Goal: Task Accomplishment & Management: Manage account settings

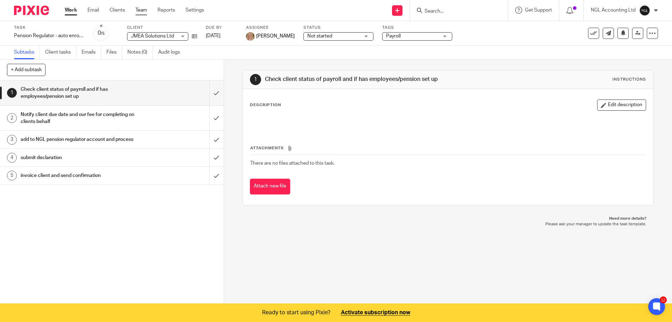
click at [142, 11] on link "Team" at bounding box center [141, 10] width 12 height 7
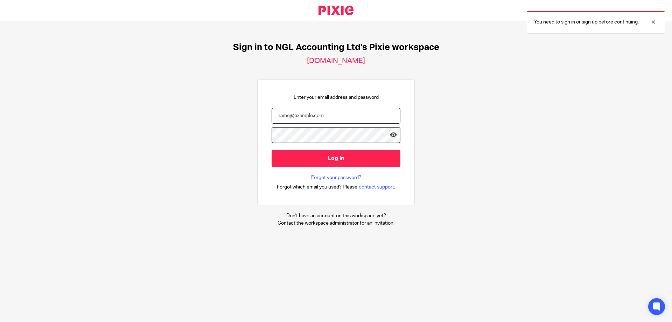
click at [288, 111] on input "email" at bounding box center [336, 116] width 129 height 16
click at [315, 114] on input "accounts@nglaccouynting.co.uk" at bounding box center [336, 116] width 129 height 16
type input "accounts@nglaccounting.co.uk"
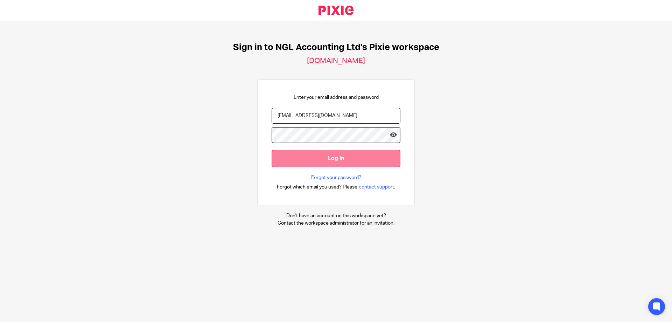
click at [335, 161] on input "Log in" at bounding box center [336, 158] width 129 height 17
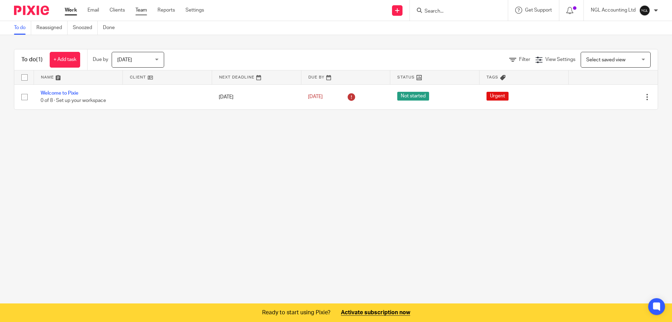
click at [143, 8] on link "Team" at bounding box center [141, 10] width 12 height 7
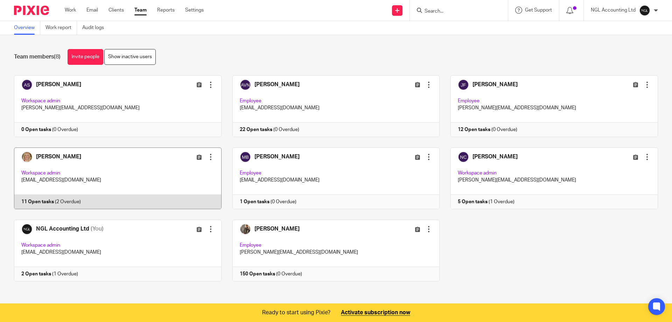
click at [103, 171] on link at bounding box center [112, 178] width 218 height 62
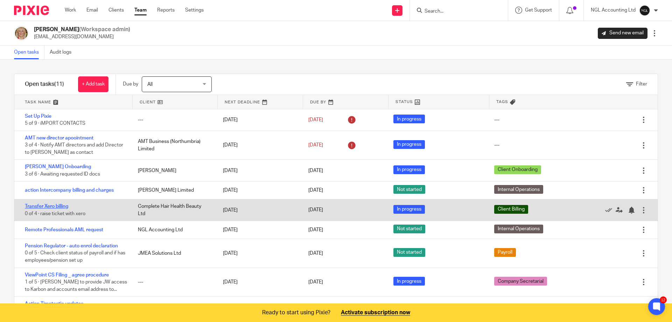
click at [62, 205] on link "Transfer Xero billing" at bounding box center [46, 206] width 43 height 5
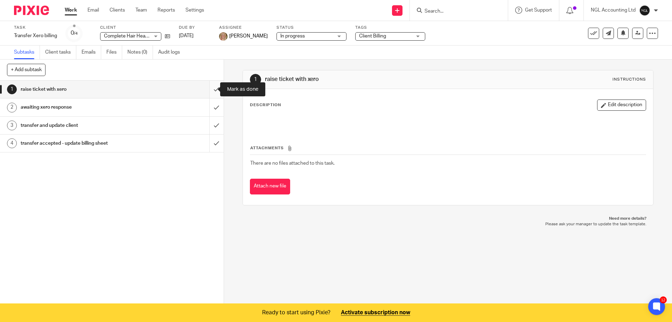
click at [210, 91] on input "submit" at bounding box center [112, 90] width 224 height 18
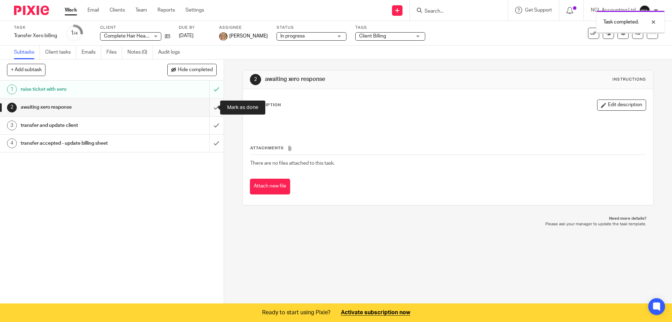
click at [210, 106] on input "submit" at bounding box center [112, 107] width 224 height 18
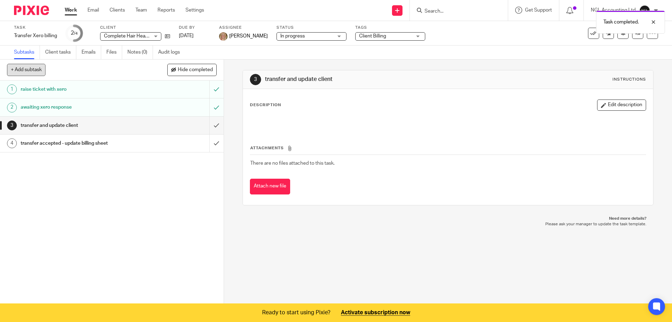
click at [33, 66] on button "+ Add subtask" at bounding box center [26, 70] width 39 height 12
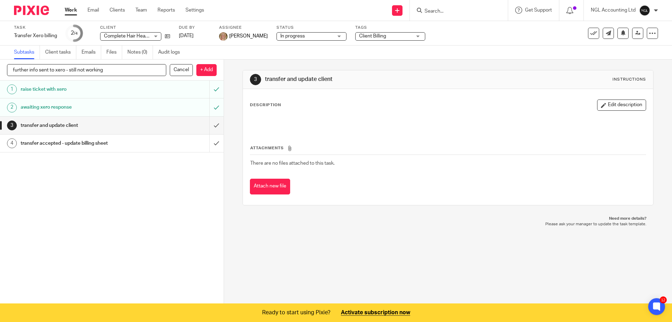
type input "further info sent to xero - still not working"
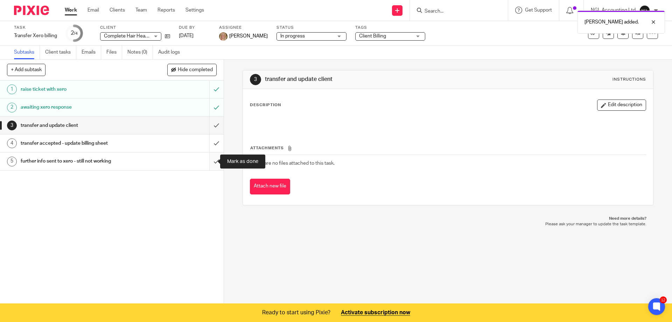
click at [209, 162] on input "submit" at bounding box center [112, 161] width 224 height 18
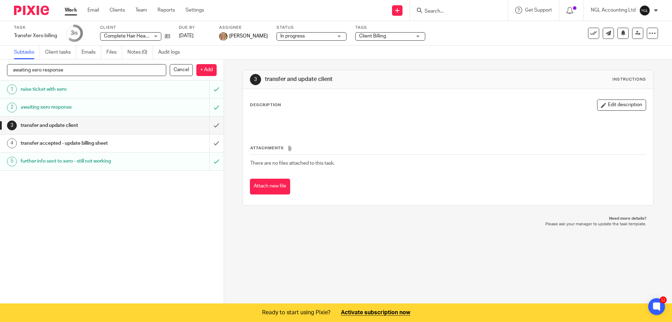
type input "awaiting xero response"
click at [655, 9] on div at bounding box center [656, 10] width 4 height 4
click at [634, 48] on span "Logout" at bounding box center [626, 48] width 16 height 5
